Goal: Information Seeking & Learning: Learn about a topic

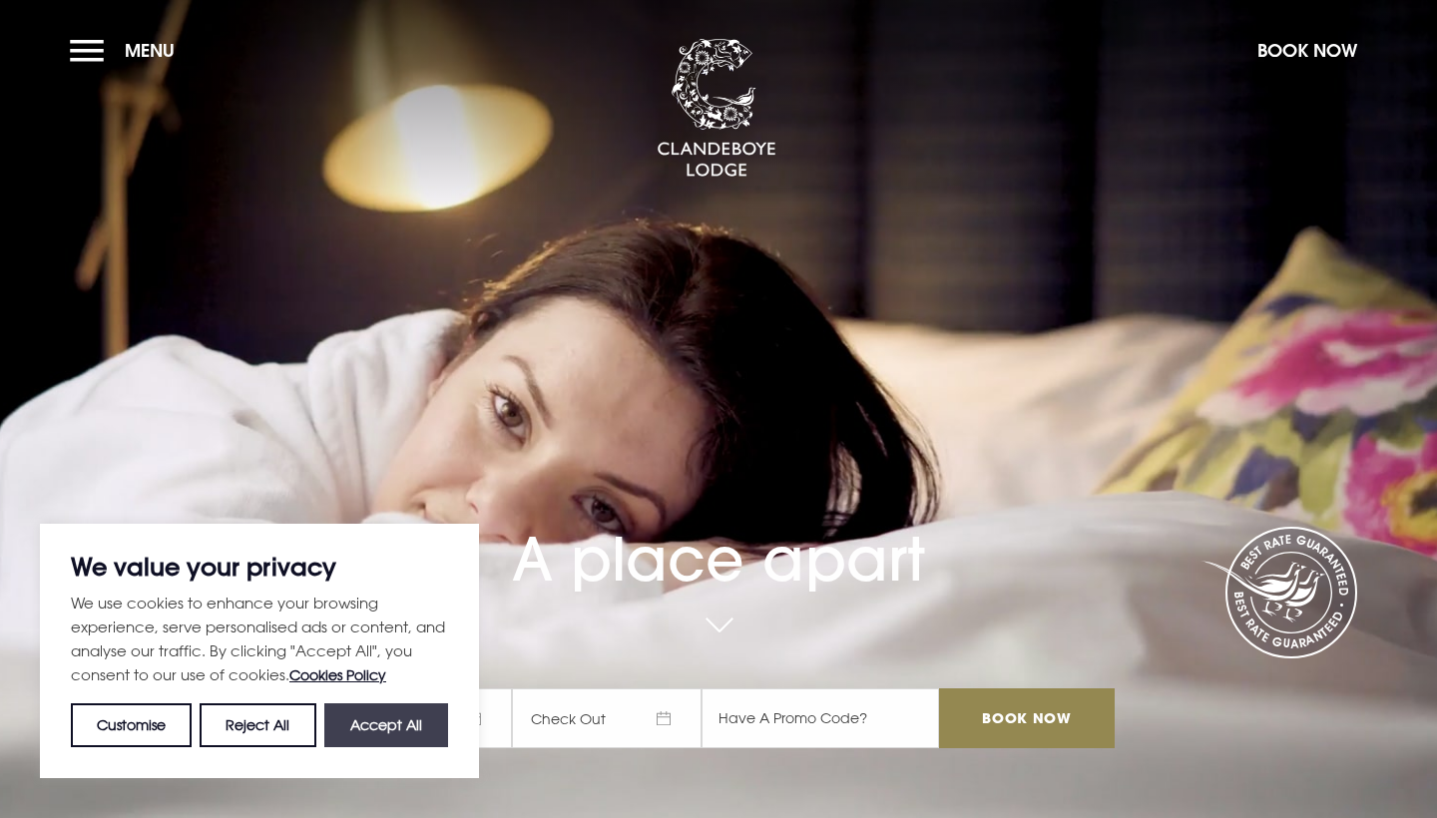
click at [382, 709] on button "Accept All" at bounding box center [386, 725] width 124 height 44
checkbox input "true"
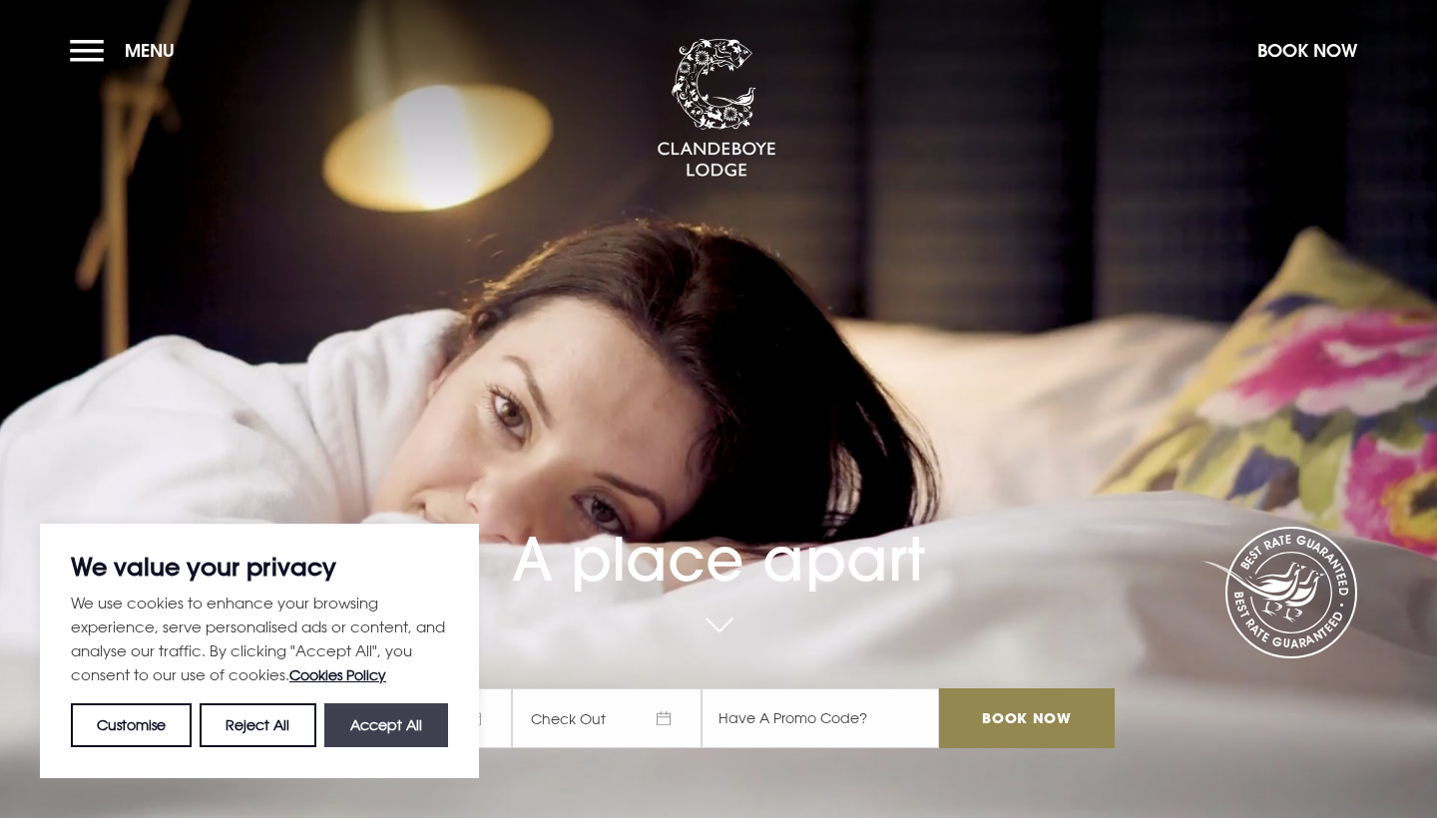
checkbox input "true"
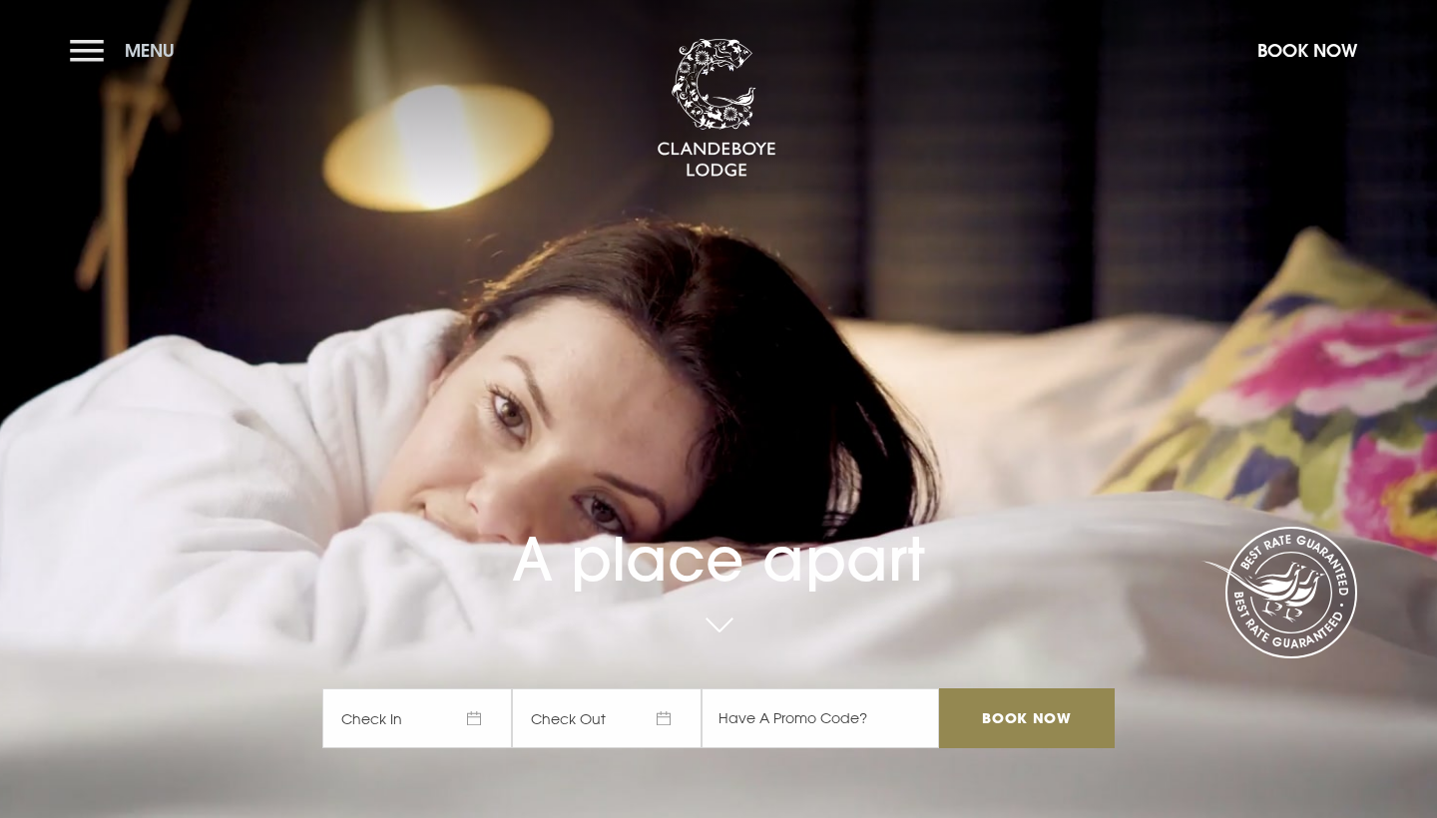
click at [95, 45] on button "Menu" at bounding box center [127, 50] width 115 height 43
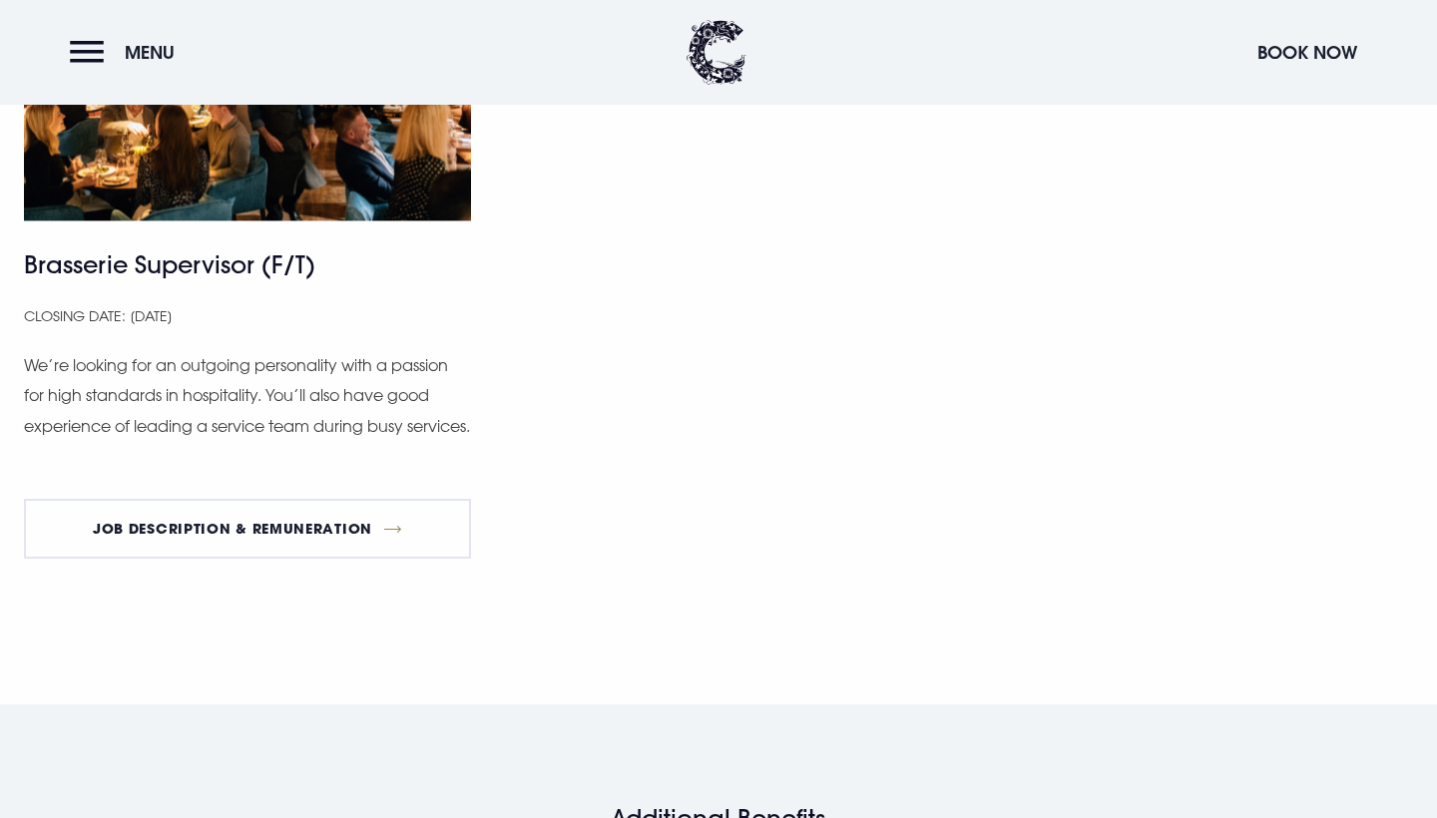
scroll to position [2064, 0]
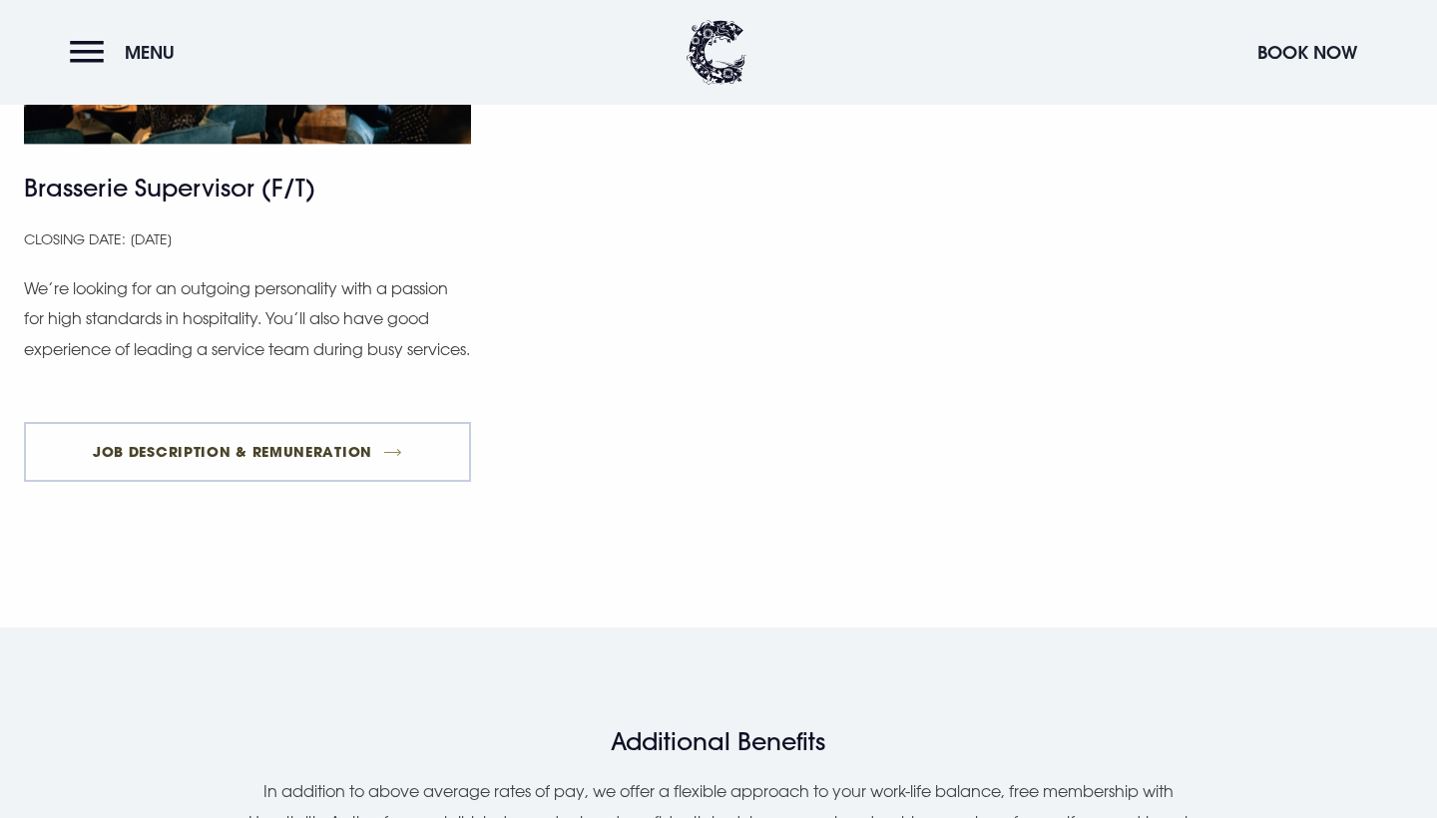
click at [397, 458] on link "Job Description & Remuneration" at bounding box center [247, 452] width 447 height 60
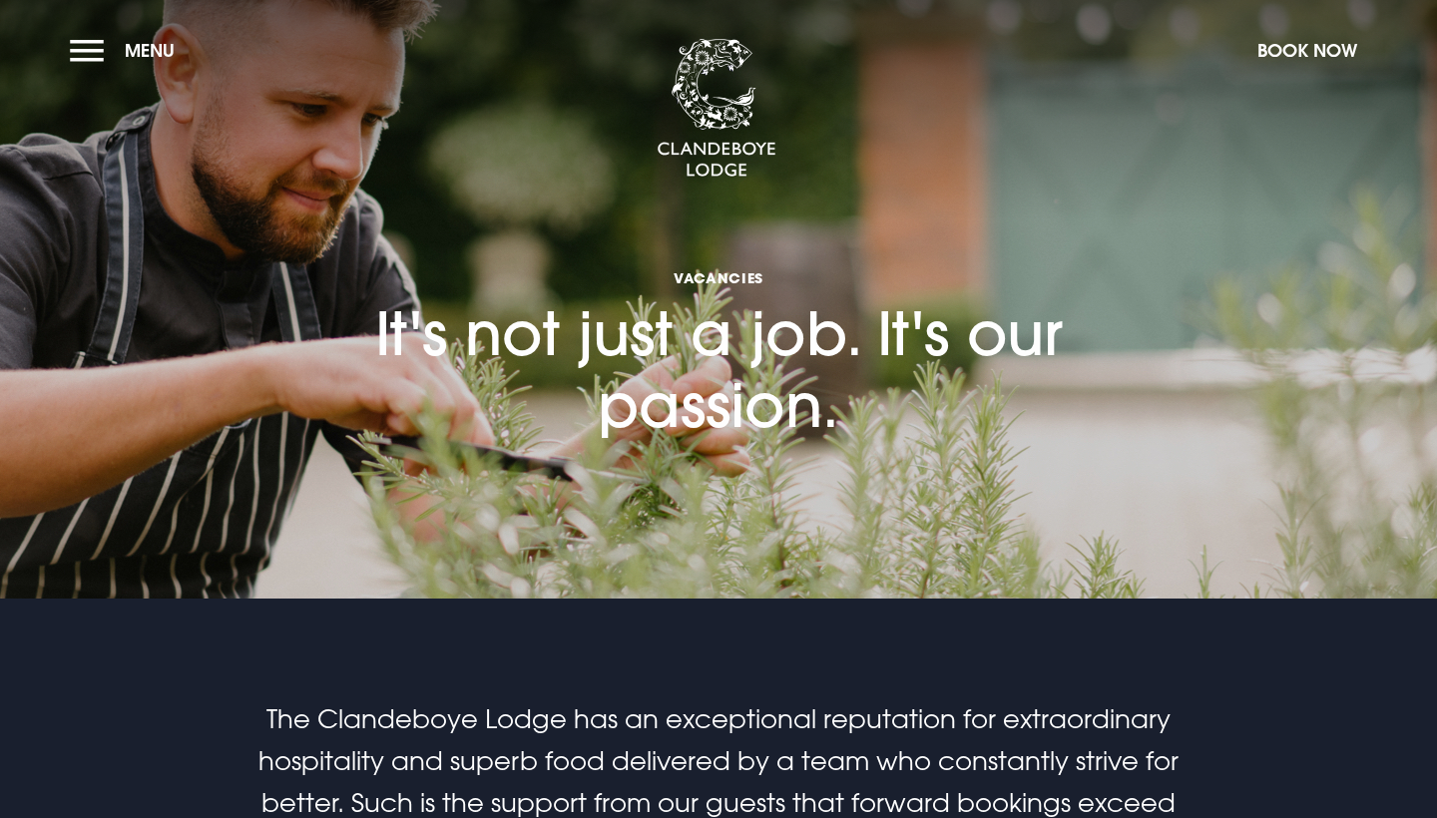
scroll to position [0, 0]
click at [89, 54] on button "Menu" at bounding box center [127, 50] width 115 height 43
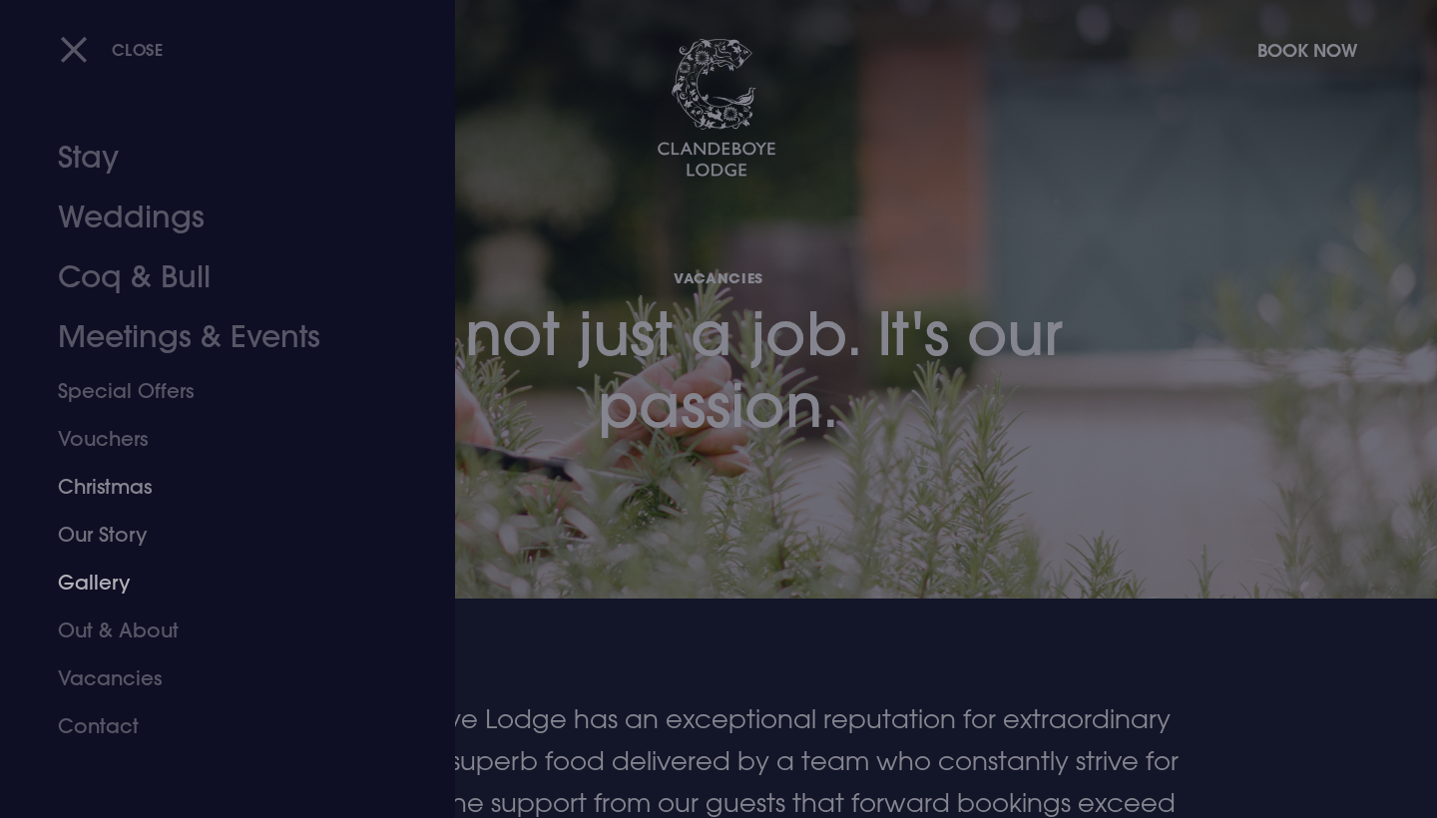
click at [99, 582] on link "Gallery" at bounding box center [215, 583] width 315 height 48
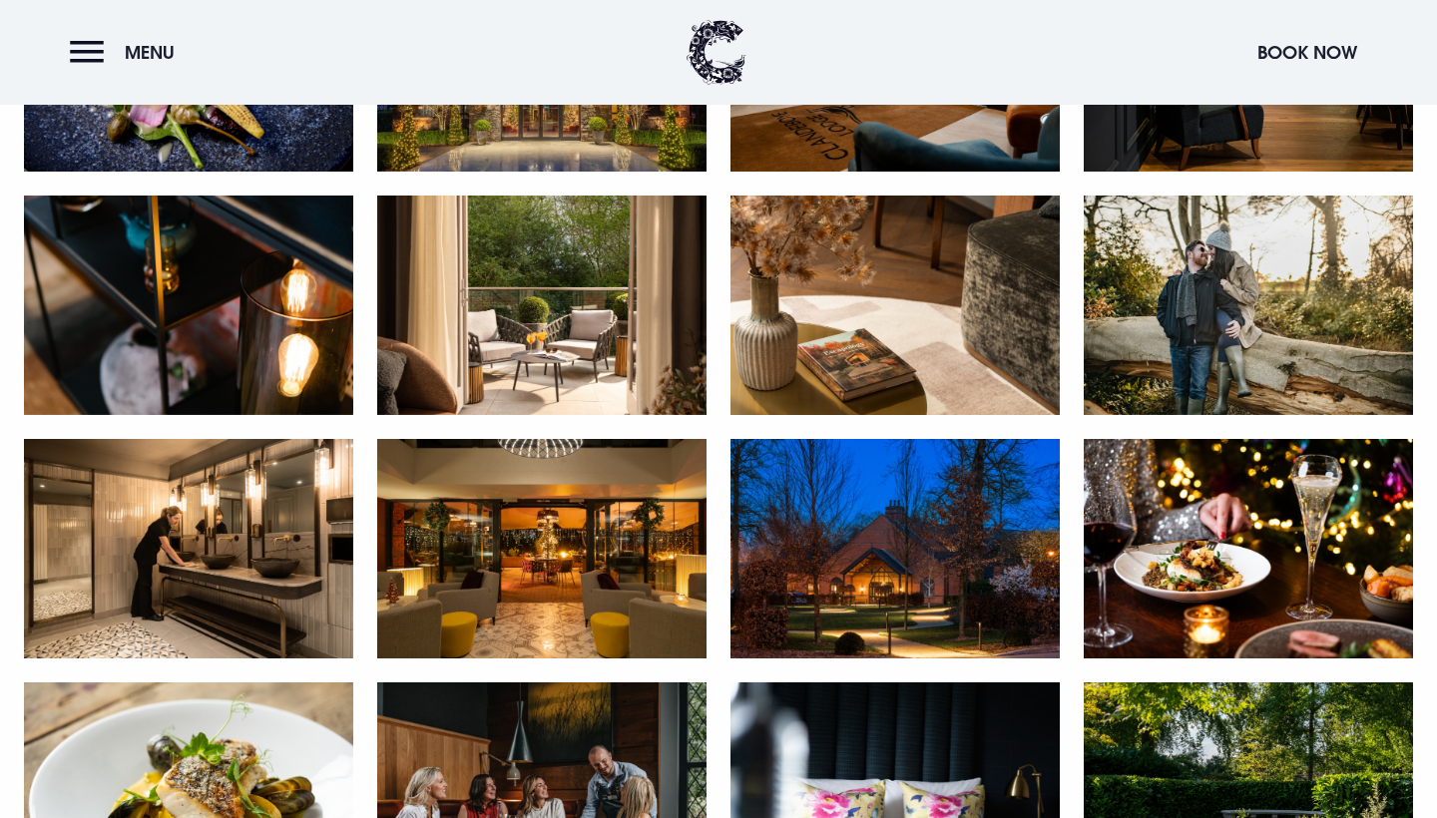
scroll to position [2525, 0]
